Goal: Task Accomplishment & Management: Manage account settings

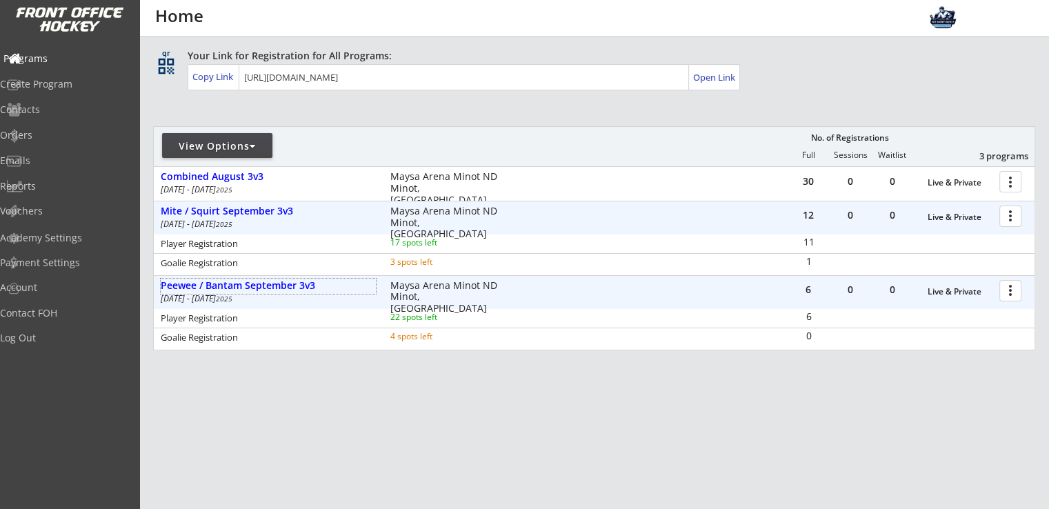
click at [61, 59] on div "Programs" at bounding box center [65, 59] width 124 height 10
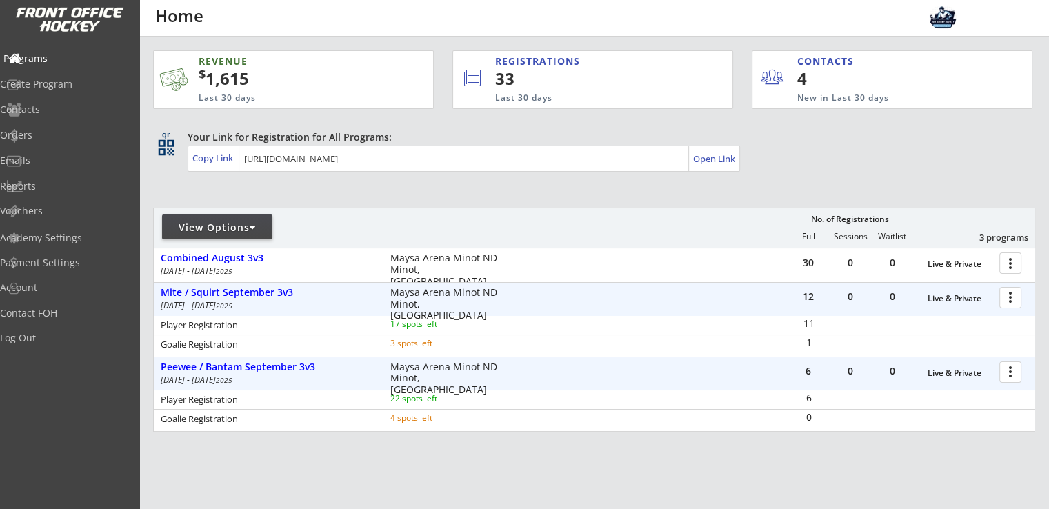
click at [64, 56] on div "Programs" at bounding box center [65, 59] width 124 height 10
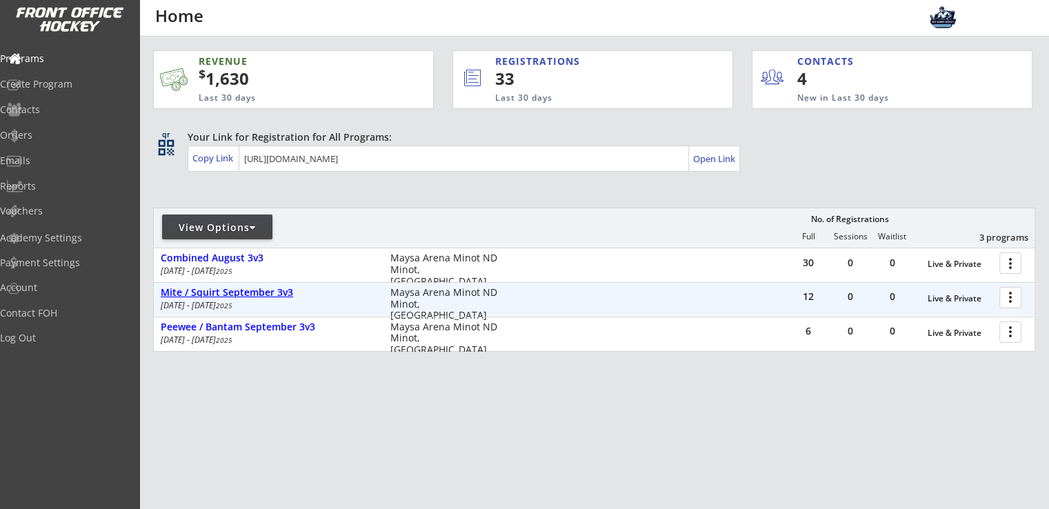
click at [265, 288] on div "Mite / Squirt September 3v3" at bounding box center [268, 293] width 215 height 12
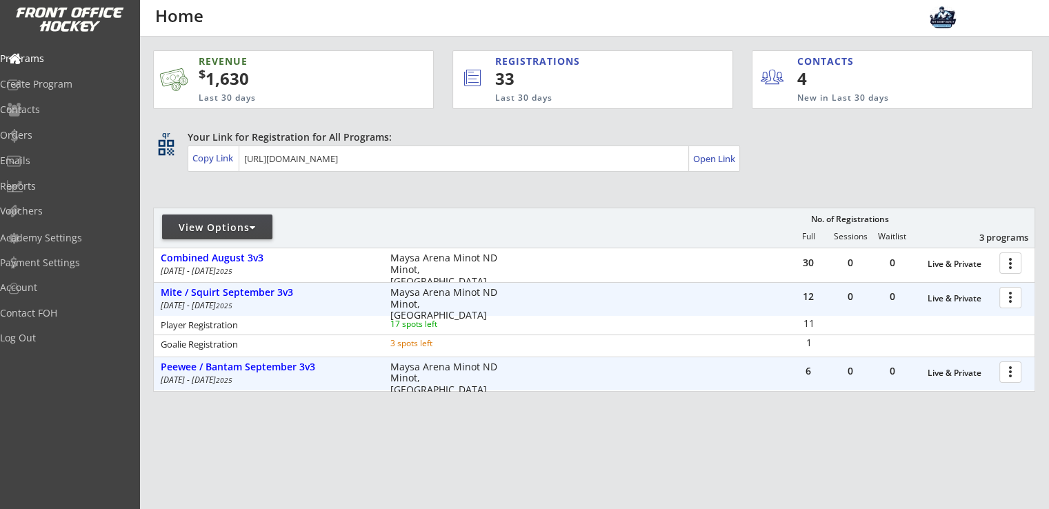
click at [274, 376] on div "[DATE] - [DATE]" at bounding box center [266, 380] width 211 height 8
click at [280, 364] on div "Peewee / Bantam September 3v3" at bounding box center [268, 367] width 215 height 12
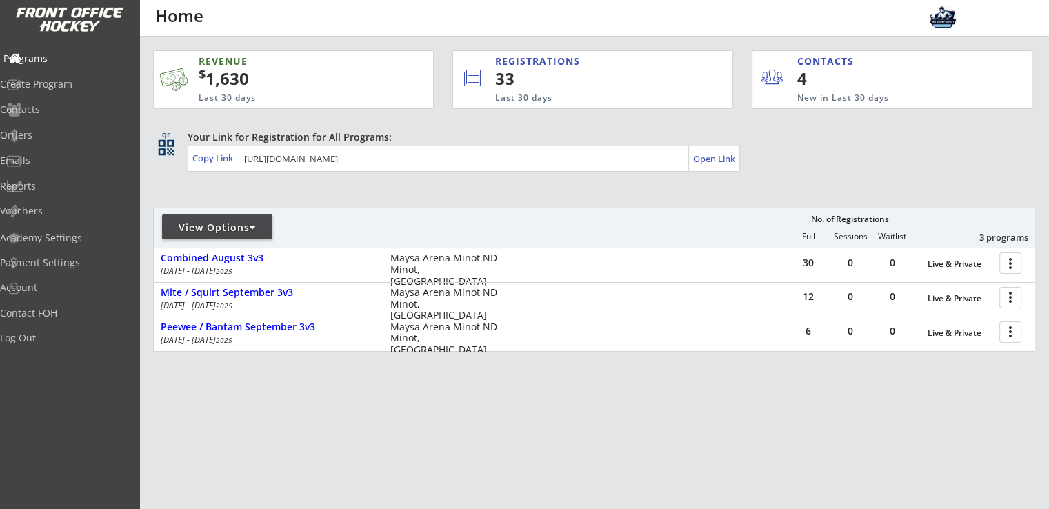
click at [52, 61] on div "Programs" at bounding box center [65, 59] width 124 height 10
click at [805, 150] on div "Your Link for Registration for All Programs: Copy Link Open Link" at bounding box center [611, 150] width 847 height 41
click at [712, 159] on div "Open Link" at bounding box center [713, 159] width 43 height 12
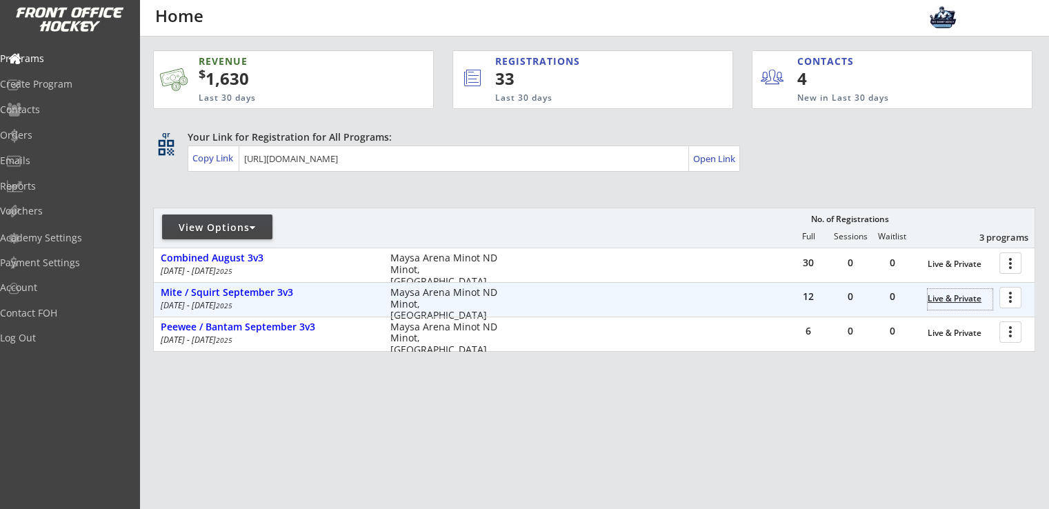
click at [970, 301] on div "Live & Private" at bounding box center [959, 299] width 65 height 10
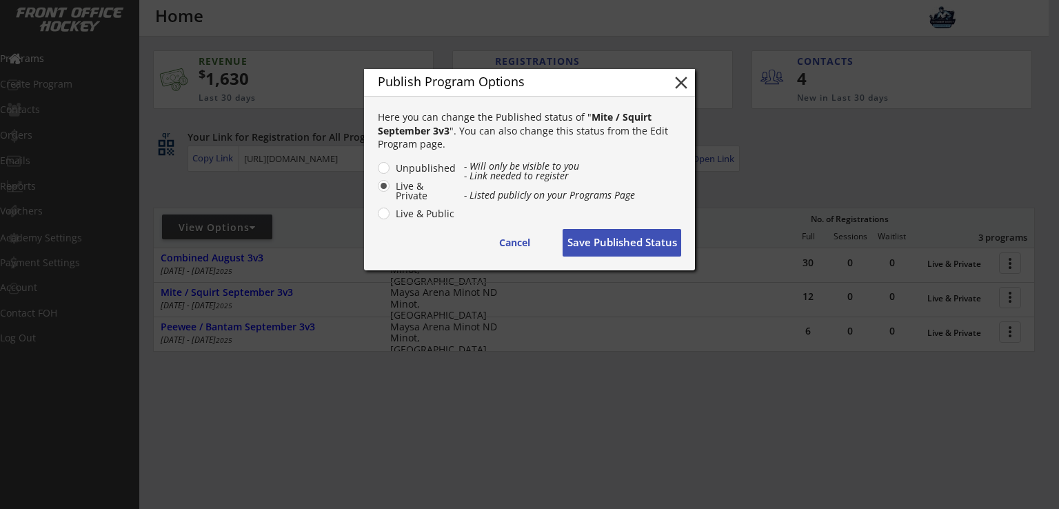
click at [418, 218] on label "Live & Public" at bounding box center [424, 214] width 65 height 10
click at [376, 172] on input "Live & Public" at bounding box center [371, 167] width 9 height 9
radio input "true"
click at [619, 245] on button "Save Published Status" at bounding box center [622, 243] width 119 height 28
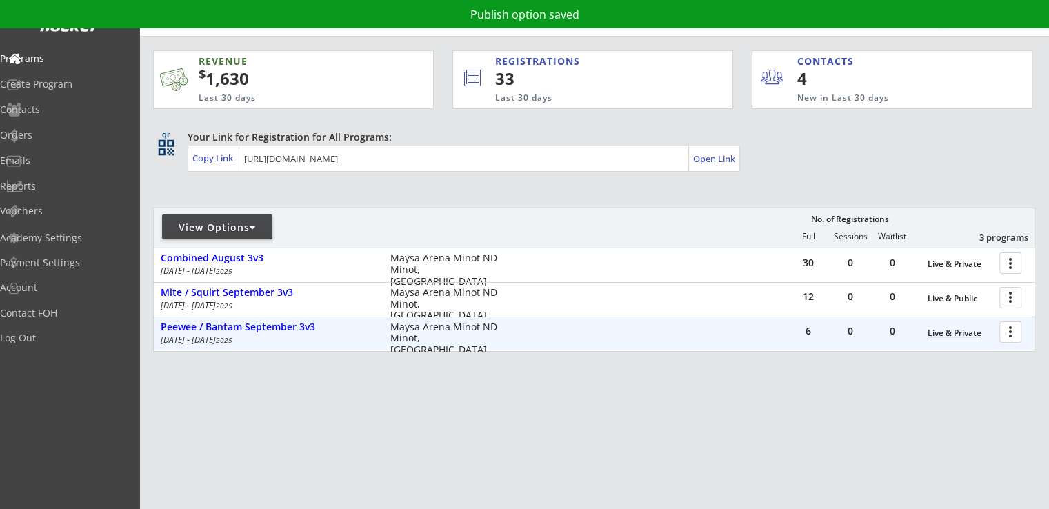
click at [947, 334] on div "Live & Private" at bounding box center [959, 333] width 65 height 10
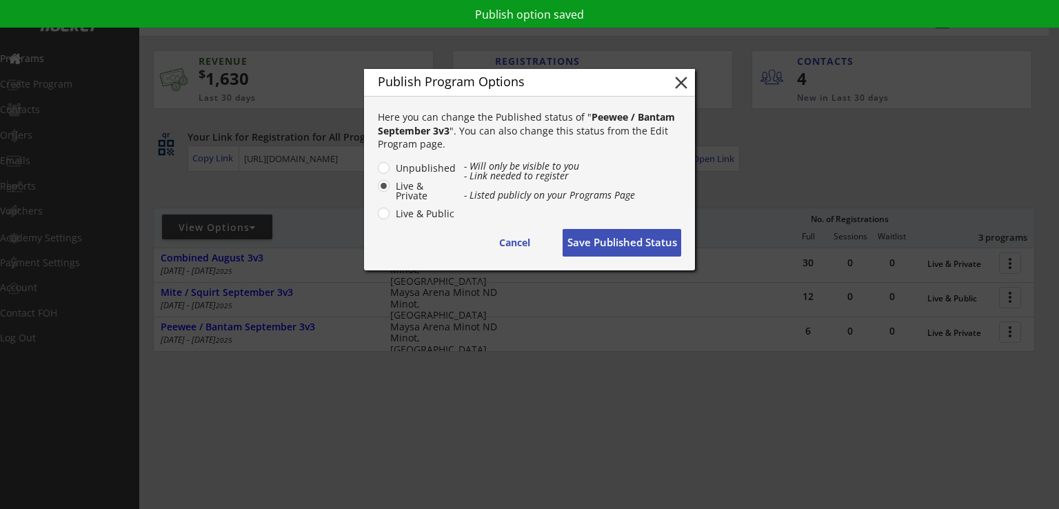
click at [405, 213] on label "Live & Public" at bounding box center [424, 214] width 65 height 10
click at [376, 172] on input "Live & Public" at bounding box center [371, 167] width 9 height 9
radio input "true"
click at [611, 242] on button "Save Published Status" at bounding box center [622, 243] width 119 height 28
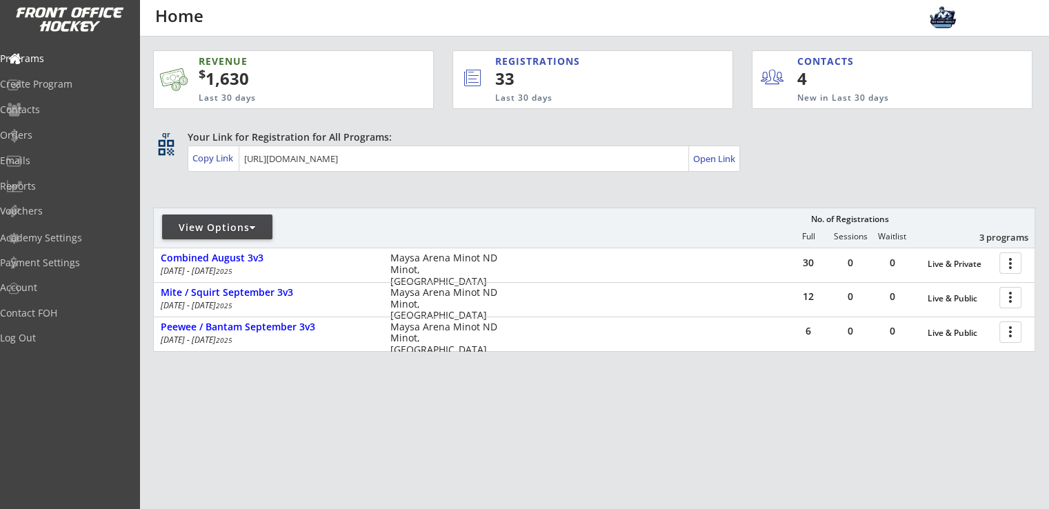
click at [661, 414] on div "REVENUE $ 1,630 Last 30 days REGISTRATIONS 33 Last 30 days CONTACTS 4 New in La…" at bounding box center [594, 266] width 882 height 459
click at [721, 161] on div "Open Link" at bounding box center [713, 159] width 43 height 12
